Goal: Task Accomplishment & Management: Manage account settings

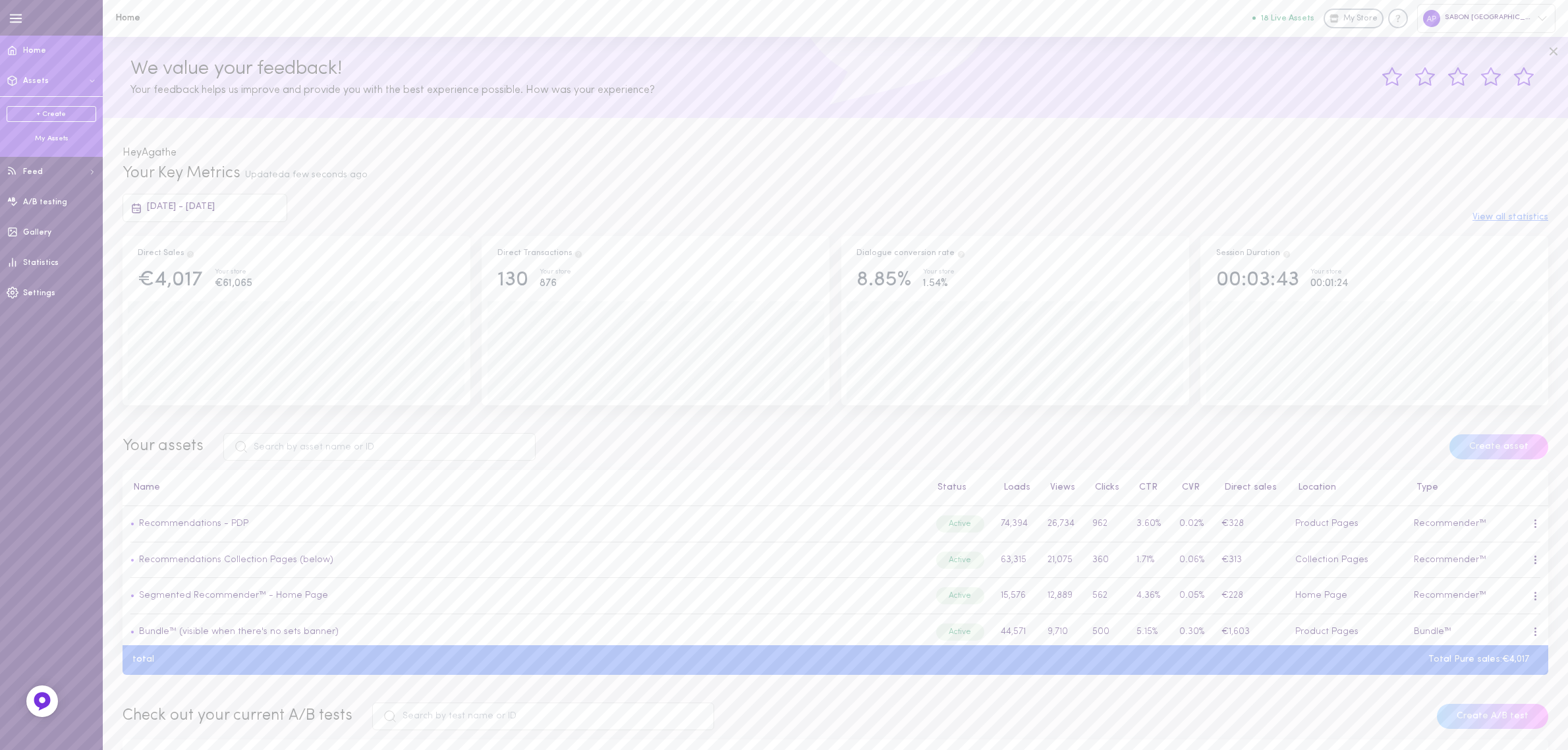
click at [54, 140] on div "My Assets" at bounding box center [51, 139] width 89 height 10
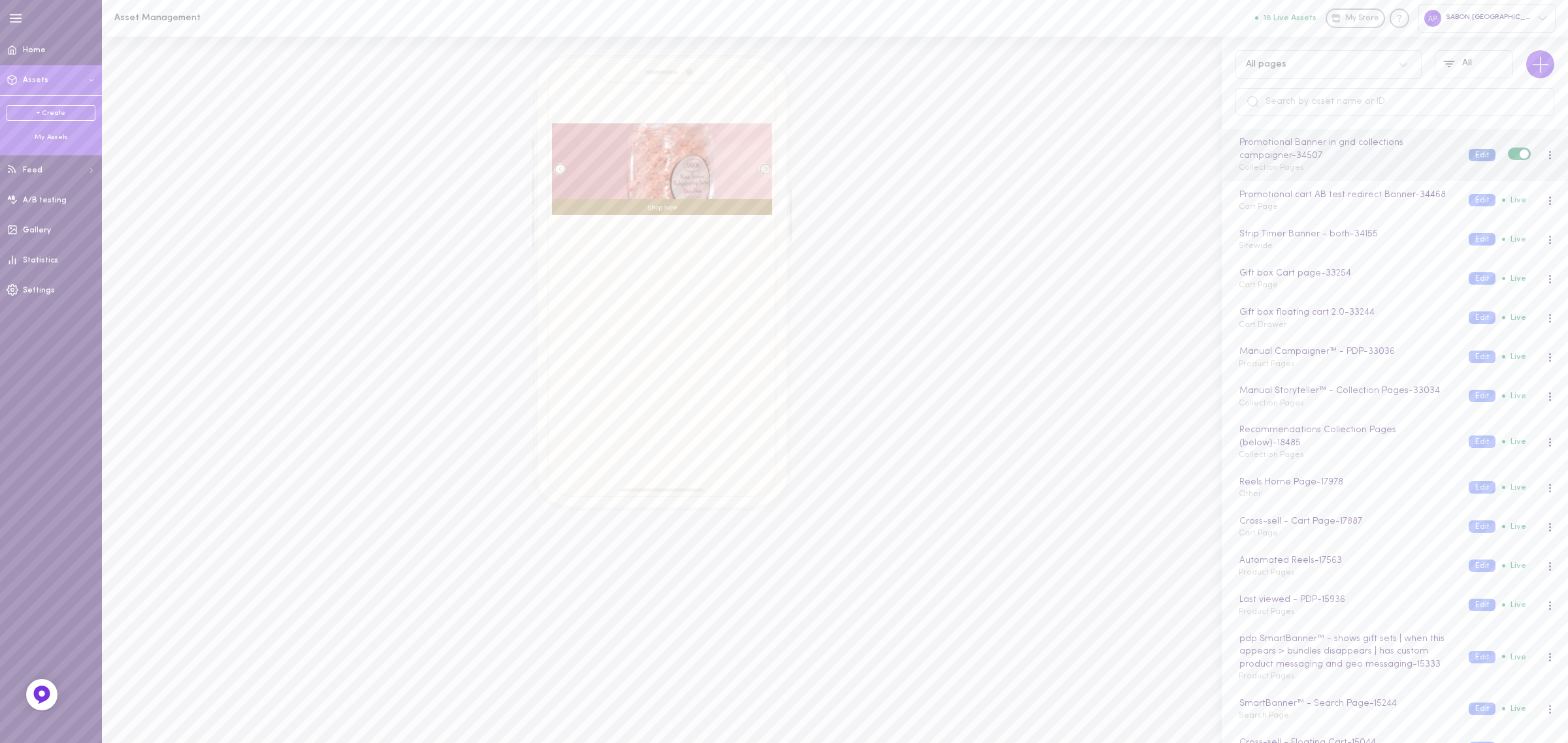
click at [1469, 154] on button "Edit" at bounding box center [1482, 155] width 27 height 12
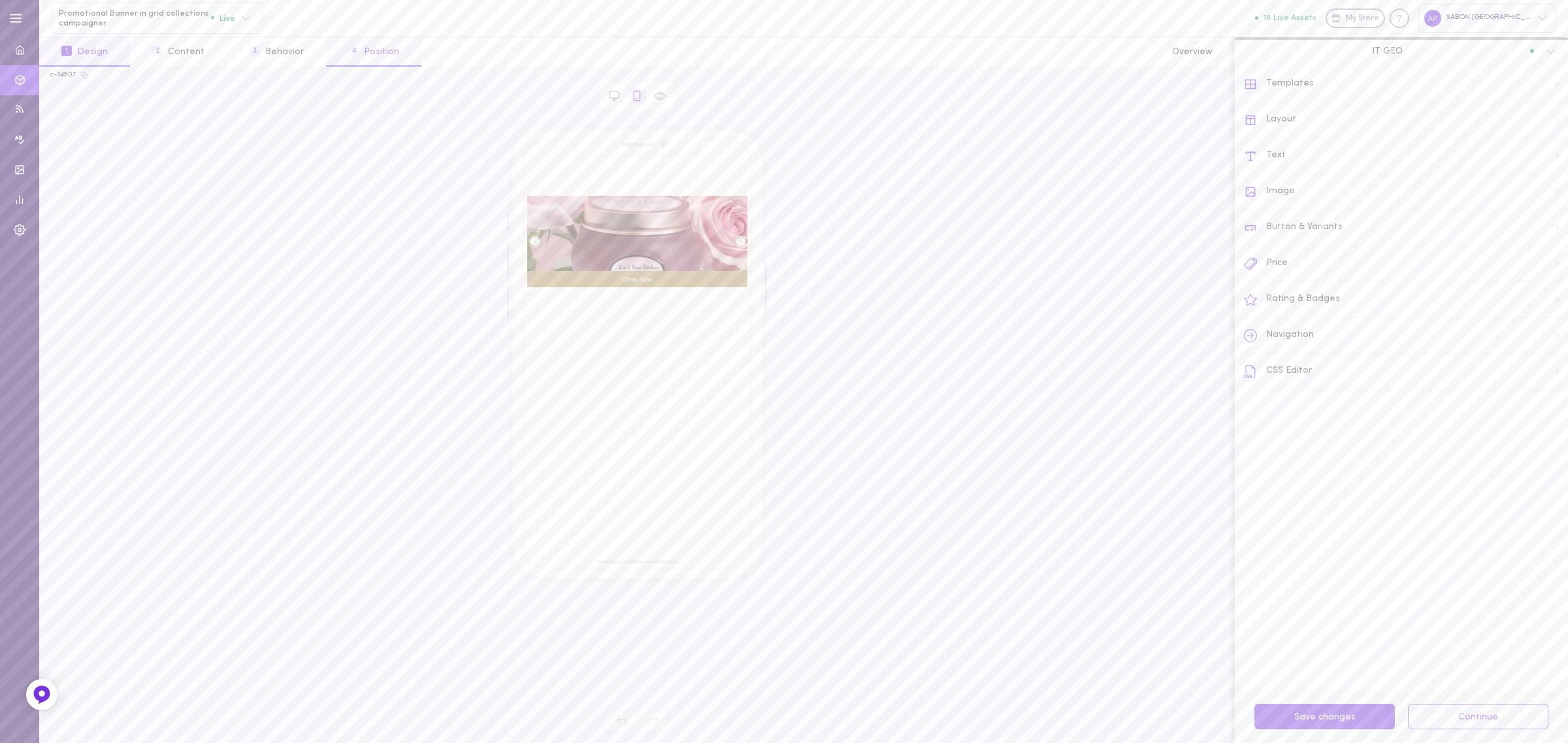
click at [377, 60] on button "4 Position" at bounding box center [374, 51] width 95 height 29
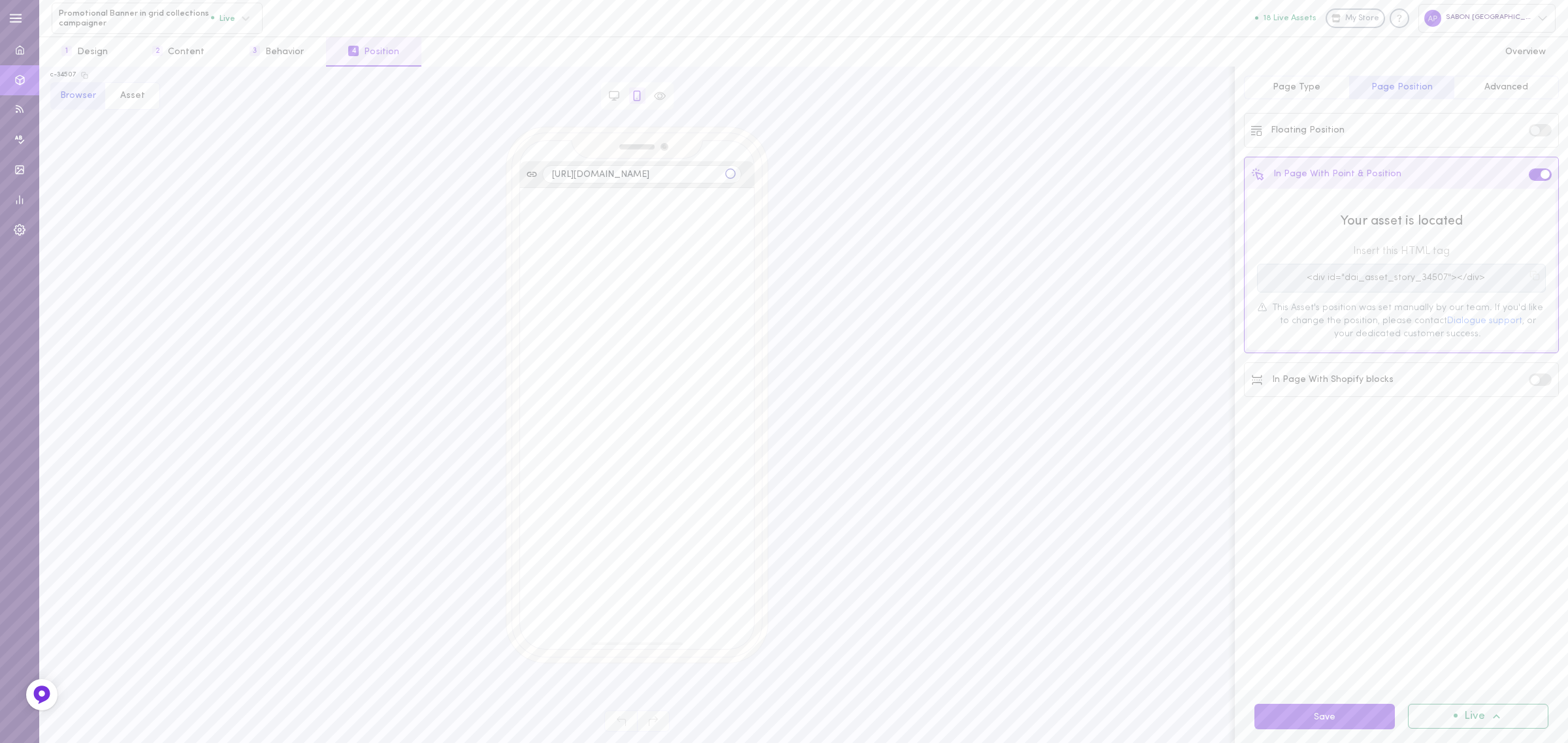
click at [1515, 77] on button "Advanced" at bounding box center [1506, 87] width 105 height 24
click at [1481, 245] on button "Exclude" at bounding box center [1483, 238] width 153 height 19
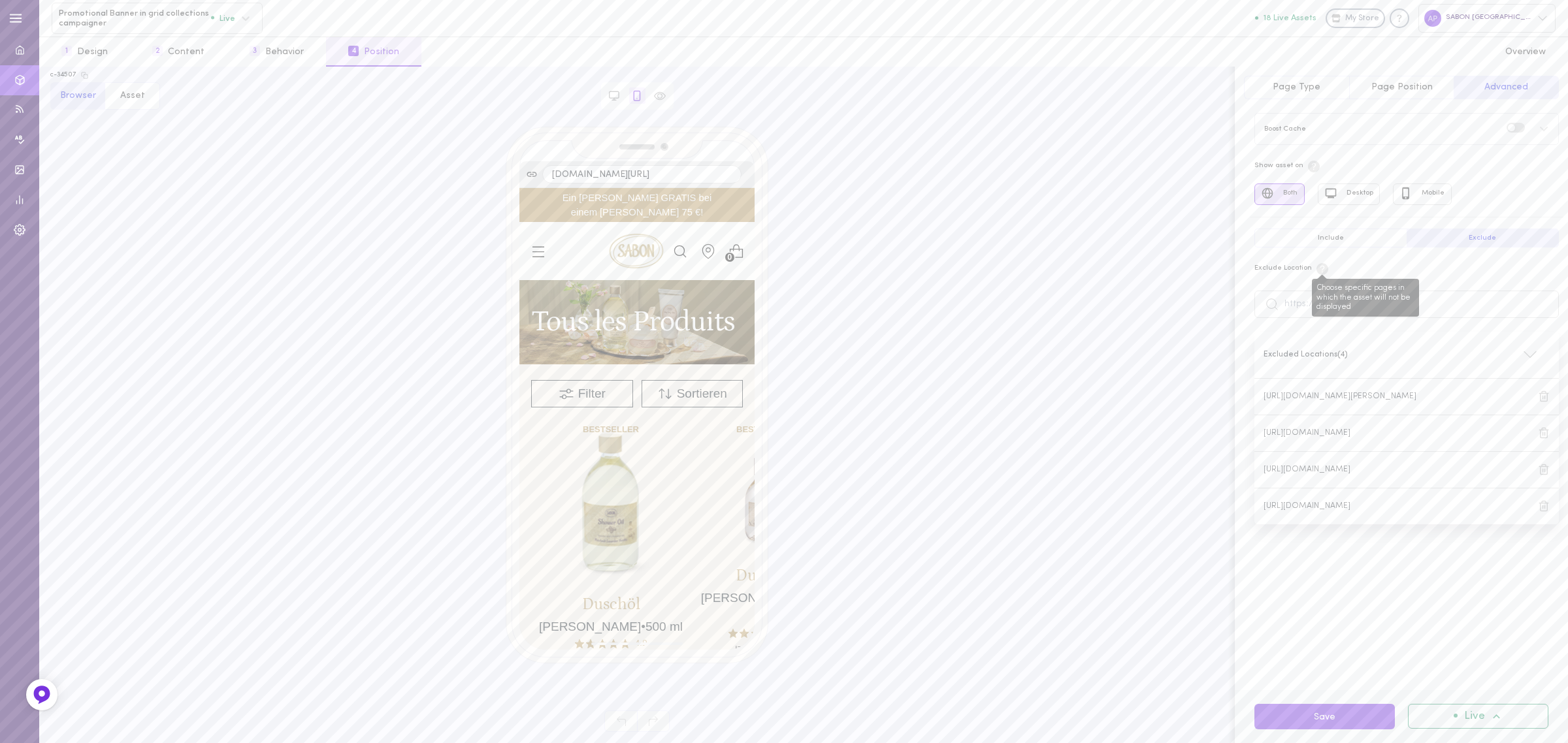
scroll to position [1748, 0]
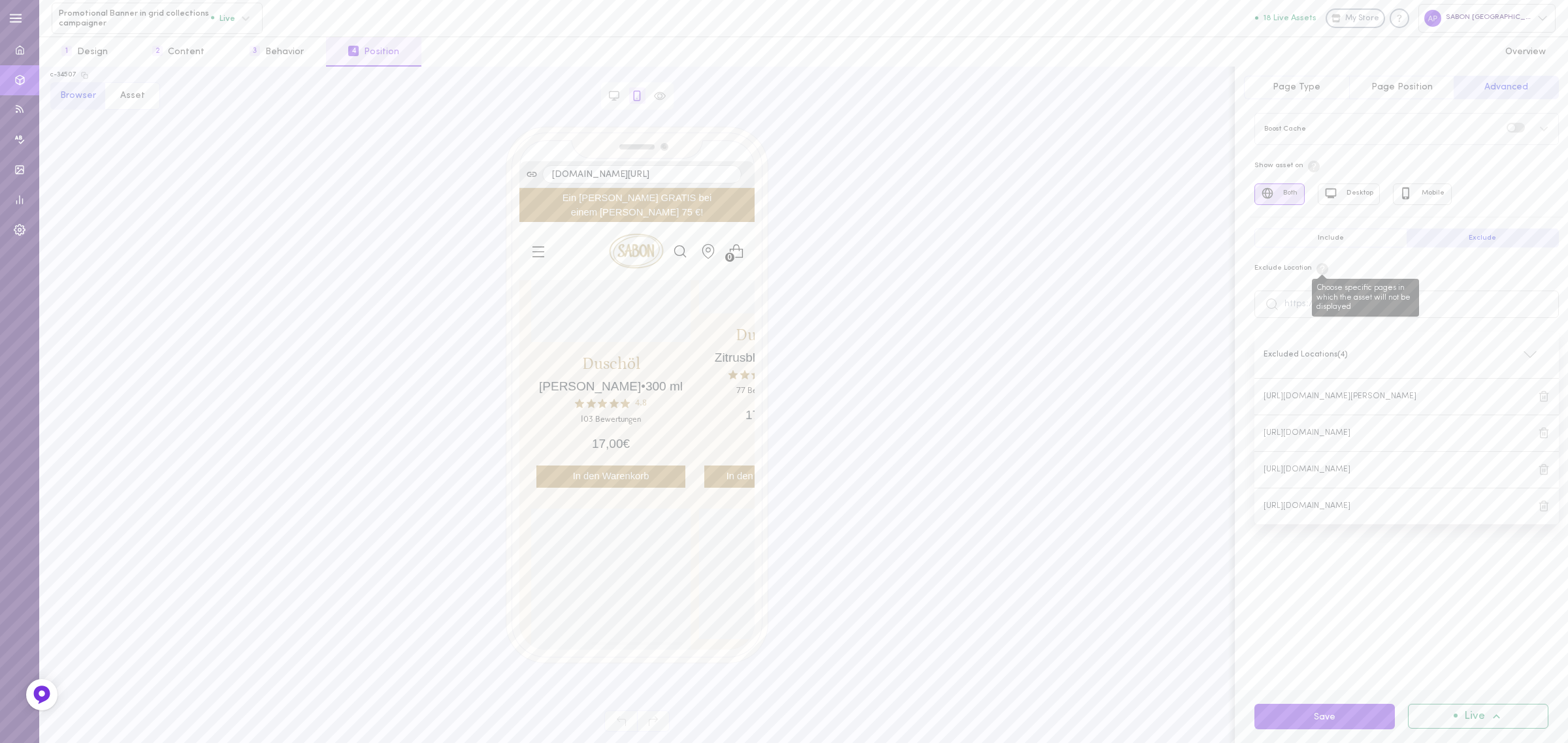
click at [1330, 272] on span "Choose specific pages in which the asset will not be displayed" at bounding box center [1322, 268] width 16 height 7
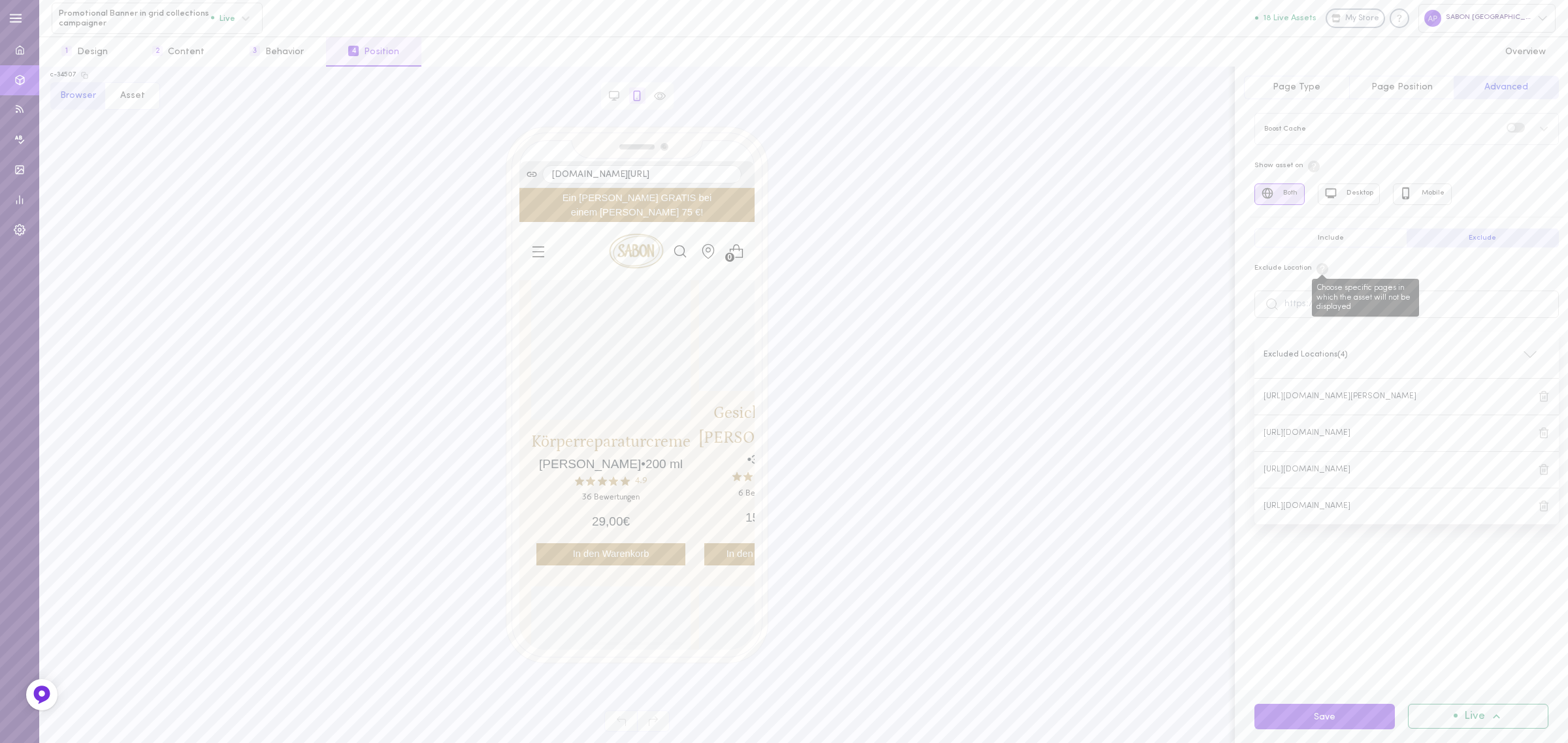
scroll to position [0, 0]
click at [1314, 272] on span "Choose specific pages in which the asset will not be displayed" at bounding box center [1322, 268] width 16 height 7
click at [1475, 298] on input "text" at bounding box center [1406, 305] width 305 height 28
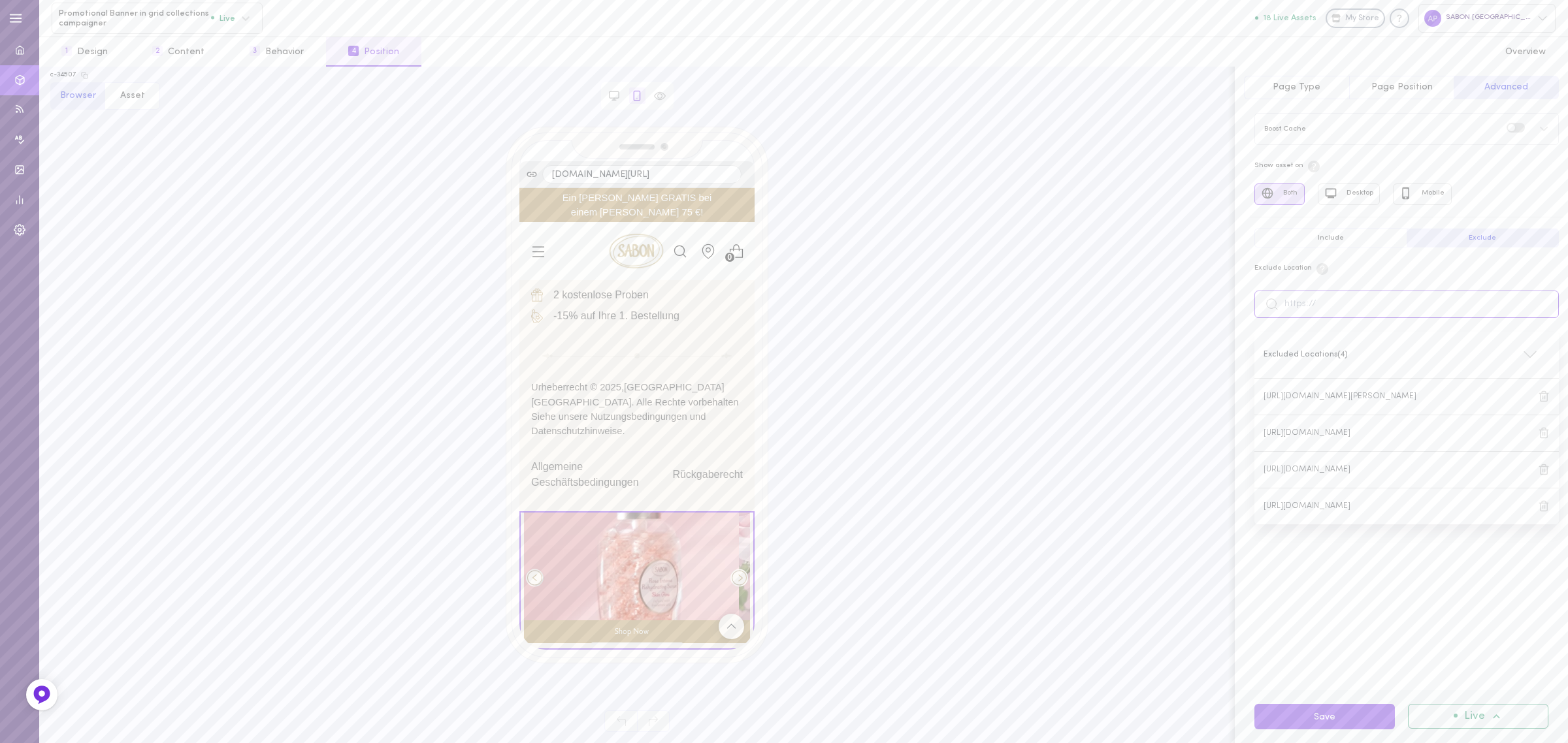
click at [1451, 298] on input "text" at bounding box center [1406, 305] width 305 height 28
type input "[URL][DOMAIN_NAME][PERSON_NAME]"
click at [0, 0] on button "Save" at bounding box center [0, 0] width 0 height 0
